Goal: Task Accomplishment & Management: Use online tool/utility

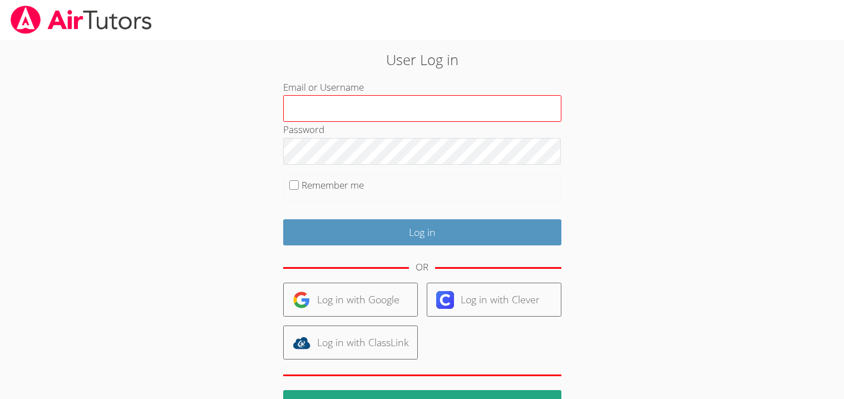
click at [359, 99] on input "Email or Username" at bounding box center [422, 108] width 278 height 27
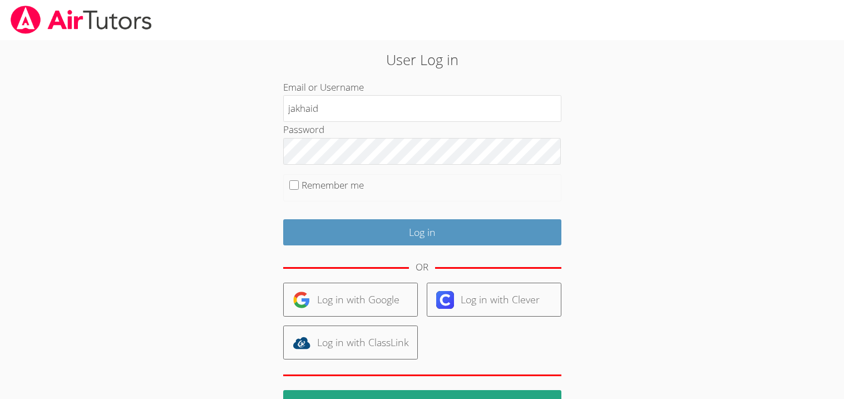
type input "jakhaid"
click at [299, 185] on fieldset "Remember me" at bounding box center [422, 188] width 278 height 28
click at [292, 191] on fieldset "Remember me" at bounding box center [422, 188] width 278 height 28
click at [294, 187] on input "Remember me" at bounding box center [293, 184] width 9 height 9
checkbox input "true"
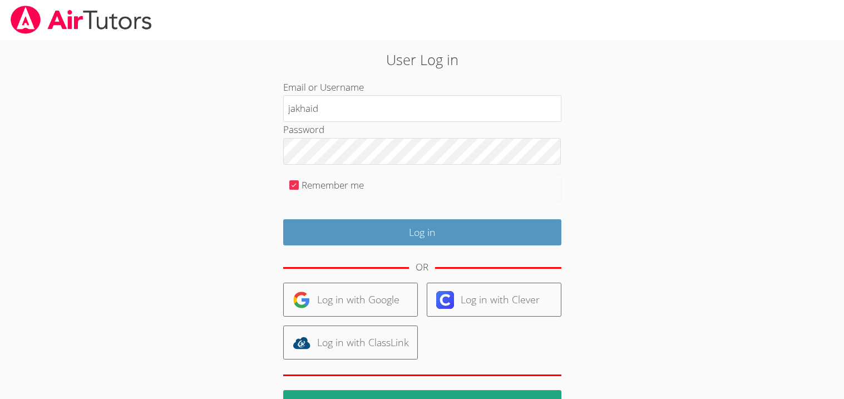
click at [338, 255] on div "OR" at bounding box center [422, 267] width 278 height 31
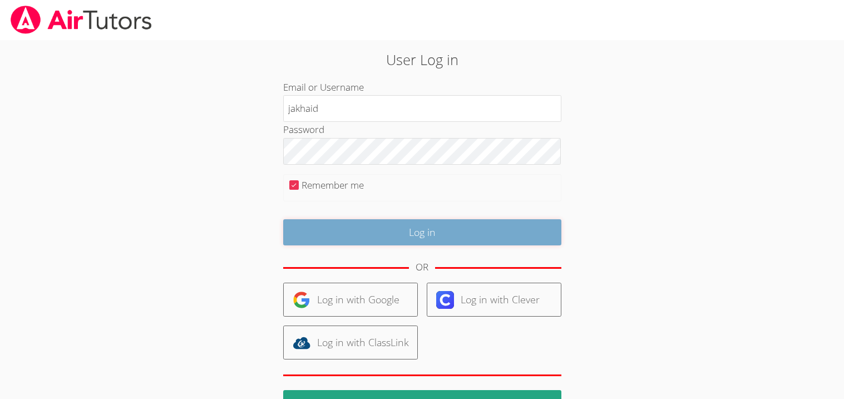
click at [343, 245] on input "Log in" at bounding box center [422, 232] width 278 height 26
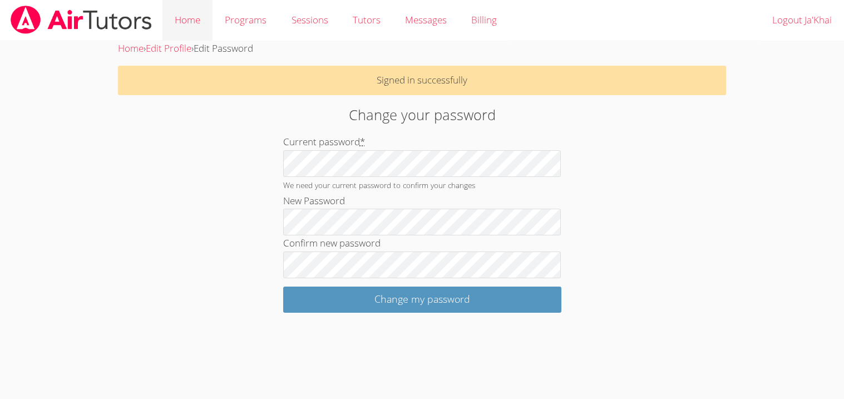
click at [194, 33] on link "Home" at bounding box center [187, 20] width 50 height 41
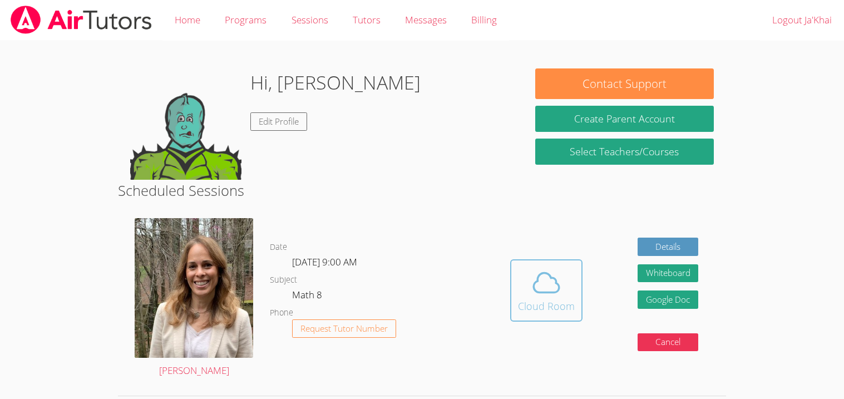
click at [577, 281] on button "Cloud Room" at bounding box center [546, 290] width 72 height 62
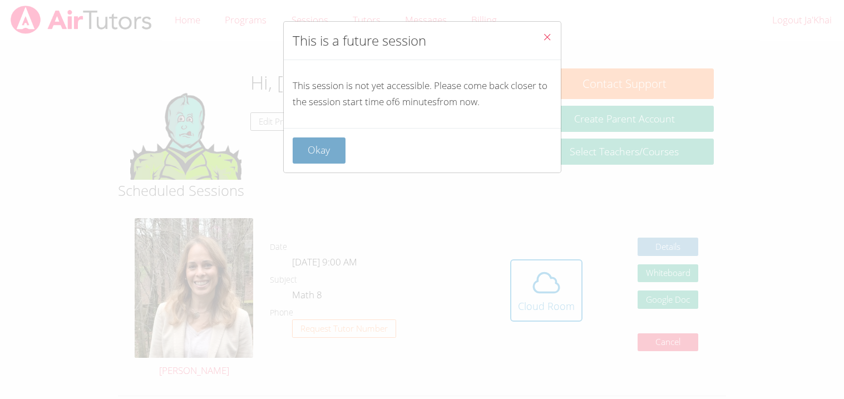
click at [343, 154] on button "Okay" at bounding box center [318, 150] width 53 height 26
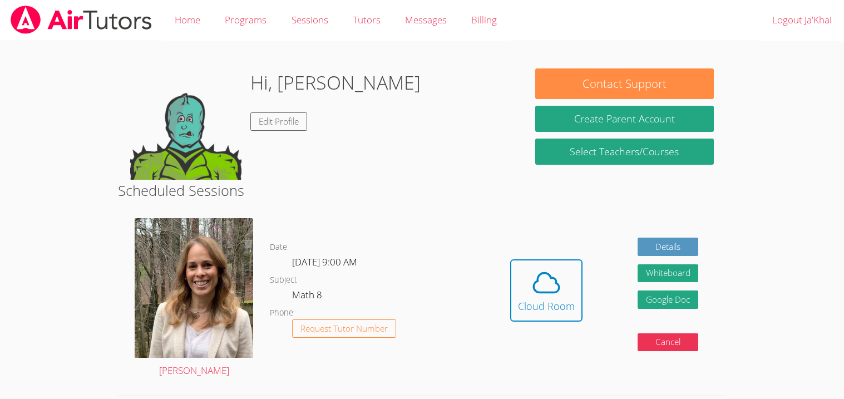
click at [401, 190] on h2 "Scheduled Sessions" at bounding box center [421, 190] width 607 height 21
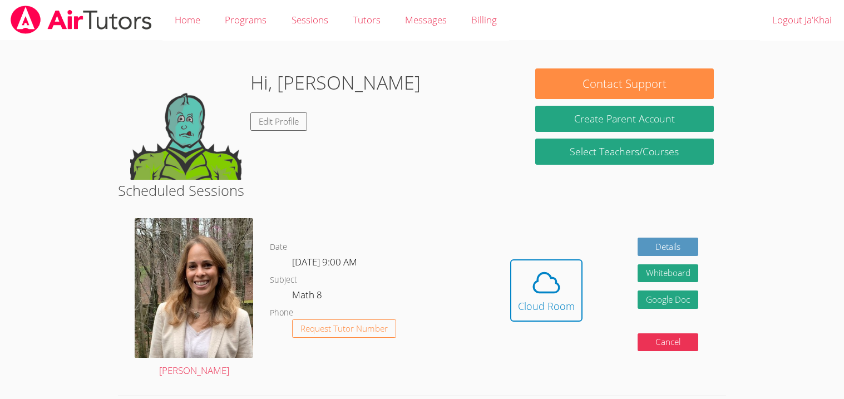
click at [401, 190] on h2 "Scheduled Sessions" at bounding box center [421, 190] width 607 height 21
click at [380, 188] on h2 "Scheduled Sessions" at bounding box center [421, 190] width 607 height 21
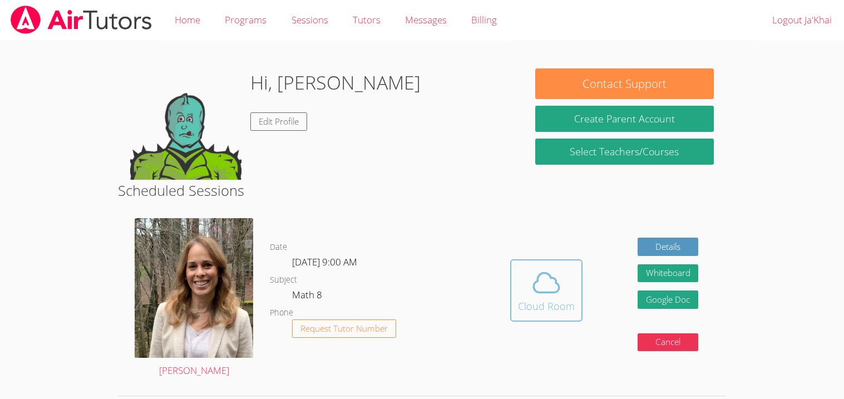
click at [540, 288] on icon at bounding box center [545, 282] width 31 height 31
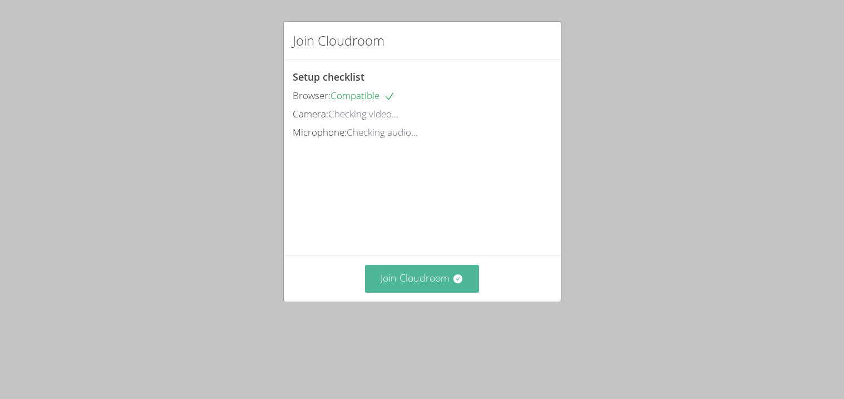
click at [430, 284] on button "Join Cloudroom" at bounding box center [422, 278] width 114 height 27
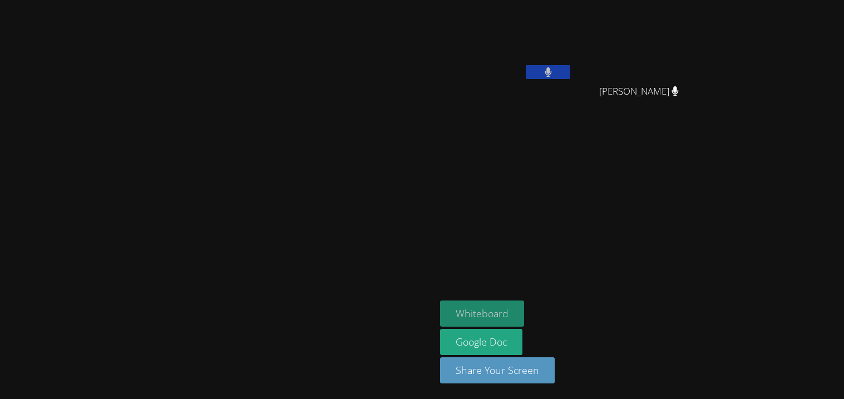
click at [524, 307] on button "Whiteboard" at bounding box center [482, 313] width 84 height 26
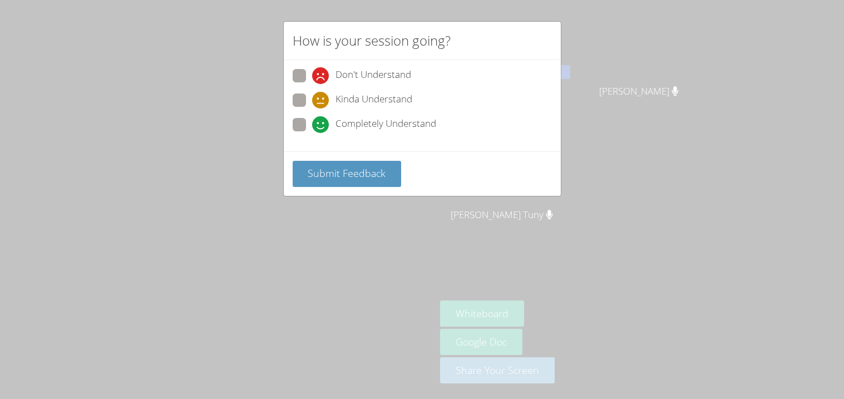
click at [306, 121] on label "Completely Understand" at bounding box center [363, 125] width 143 height 15
click at [312, 121] on input "Completely Understand" at bounding box center [316, 122] width 9 height 9
radio input "true"
click at [355, 175] on span "Submit Feedback" at bounding box center [346, 172] width 78 height 13
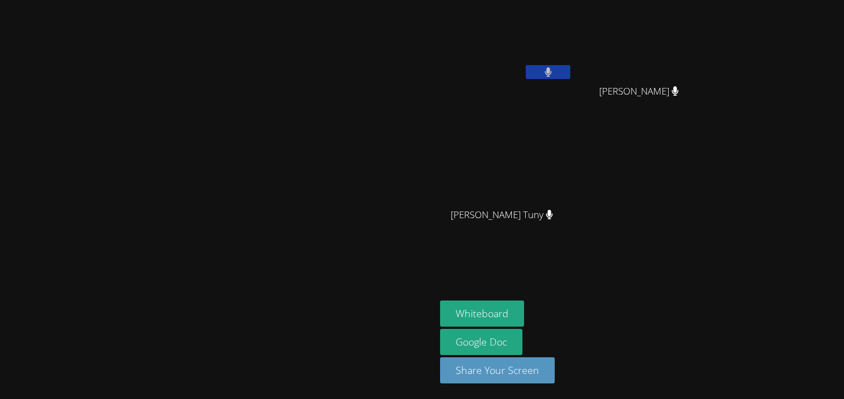
click at [289, 297] on video at bounding box center [218, 177] width 167 height 240
drag, startPoint x: 324, startPoint y: 304, endPoint x: 315, endPoint y: 296, distance: 12.2
click at [301, 296] on video at bounding box center [218, 177] width 167 height 240
click at [264, 297] on video at bounding box center [218, 177] width 167 height 240
click at [296, 297] on video at bounding box center [218, 177] width 167 height 240
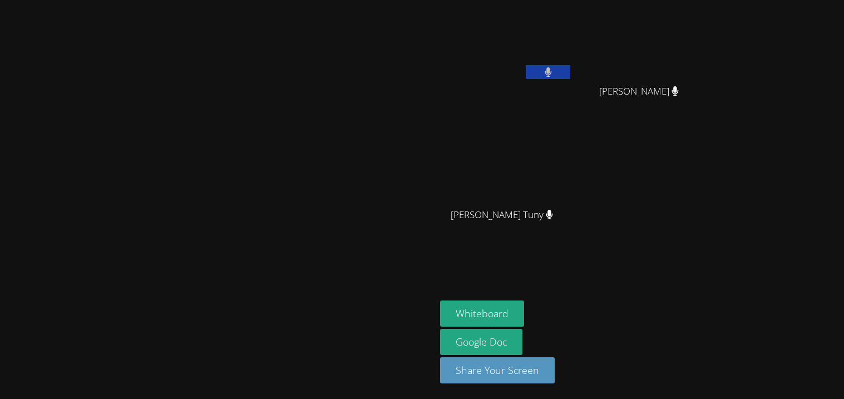
click at [296, 297] on video at bounding box center [218, 177] width 167 height 240
click at [301, 57] on video at bounding box center [218, 177] width 167 height 240
